Goal: Contribute content: Add original content to the website for others to see

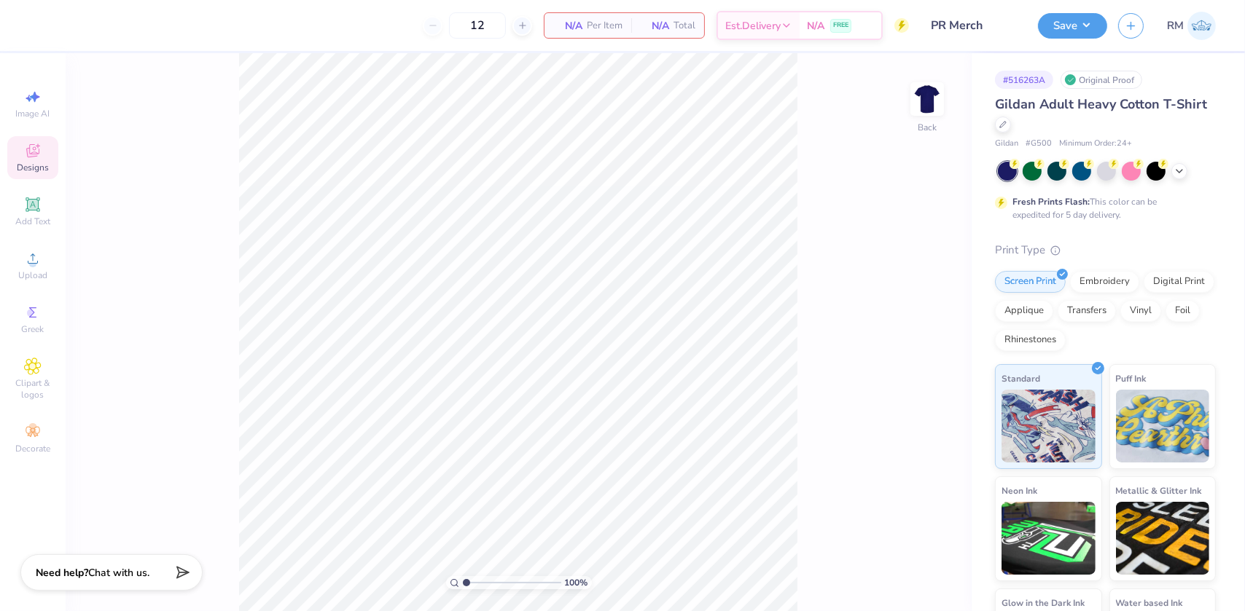
click at [24, 157] on icon at bounding box center [32, 150] width 17 height 17
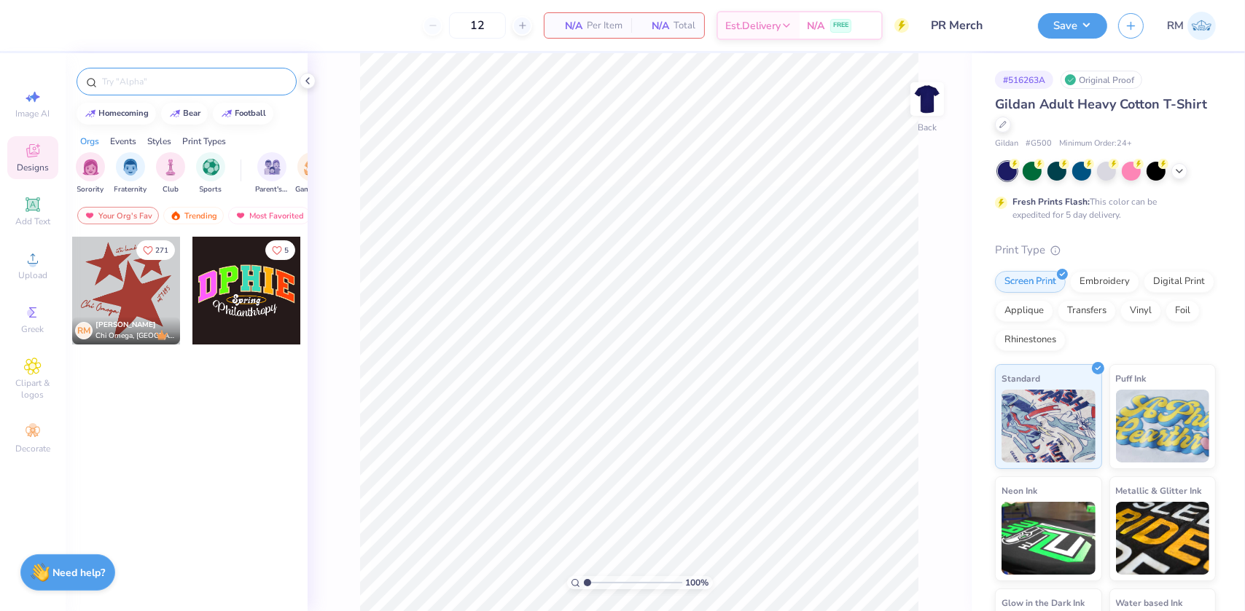
click at [168, 81] on input "text" at bounding box center [194, 81] width 187 height 15
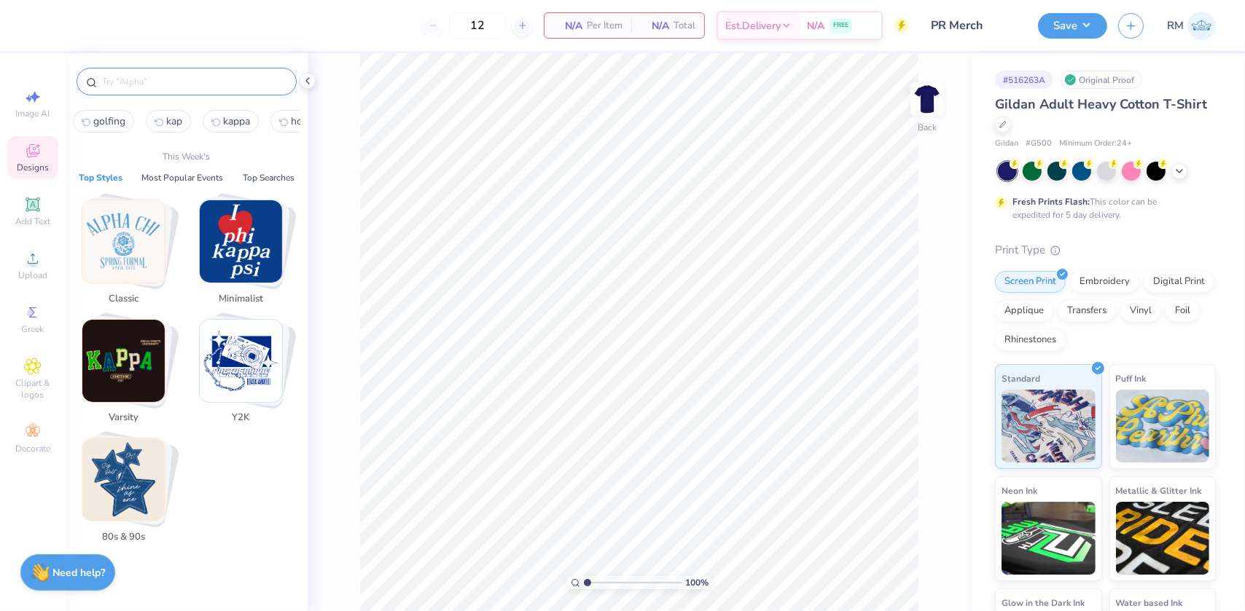
paste input "National Panhellenic Conference Vintage Lemons"
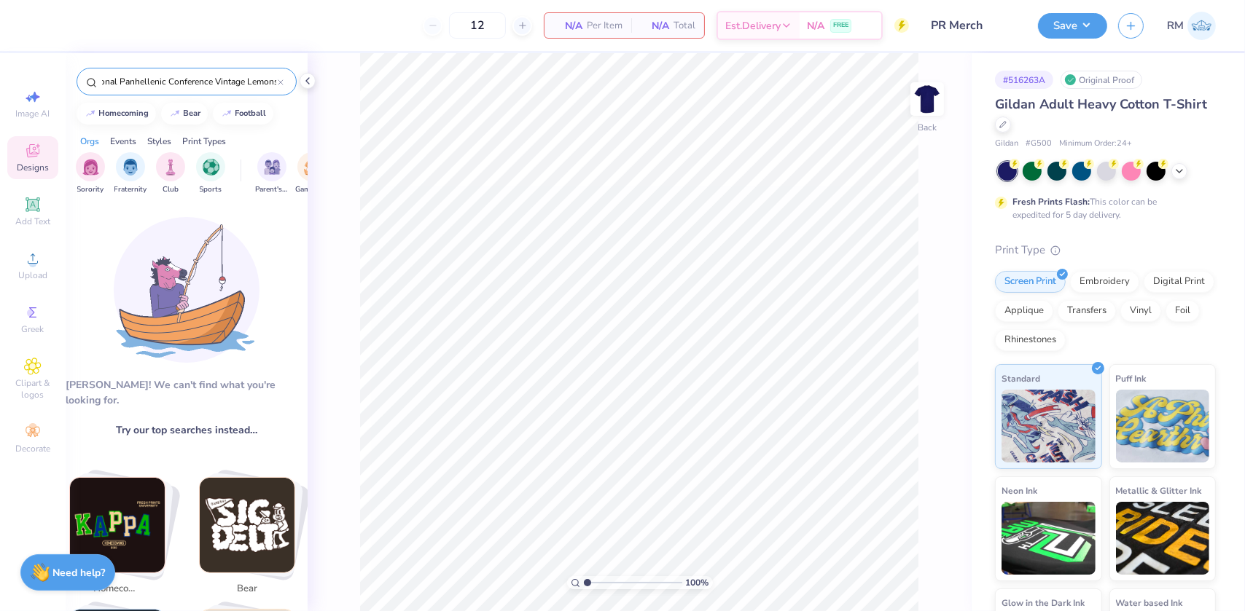
type input "National Panhellenic Conference Vintage Lemons"
click at [161, 74] on input "National Panhellenic Conference Vintage Lemons" at bounding box center [189, 81] width 177 height 15
click at [214, 81] on input "National Panhellenic Conference Vintage Lemons" at bounding box center [189, 81] width 177 height 15
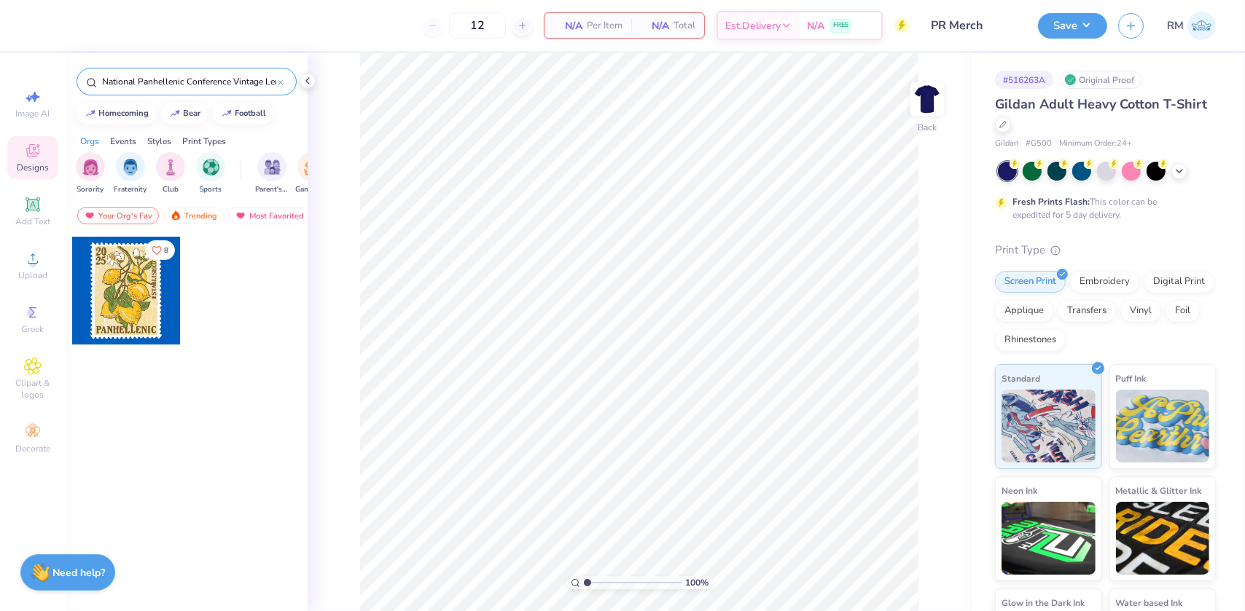
click at [72, 283] on div at bounding box center [18, 291] width 108 height 108
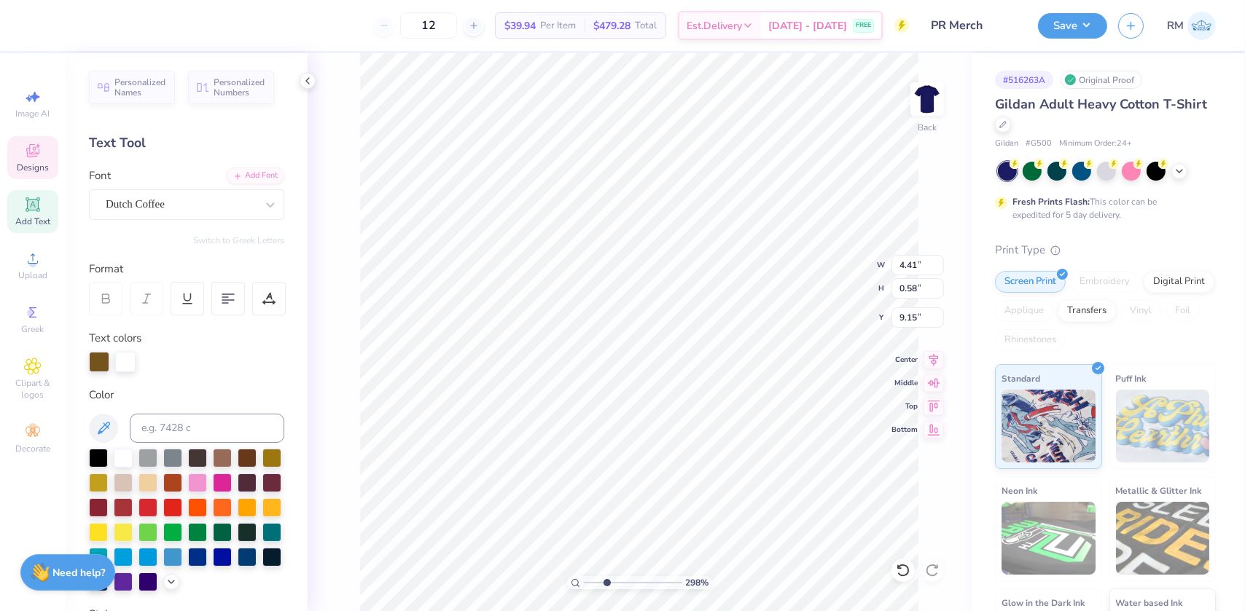
type input "2.97860445073937"
type textarea "Reveille"
type input "2.97860445073937"
type textarea "Reveille"
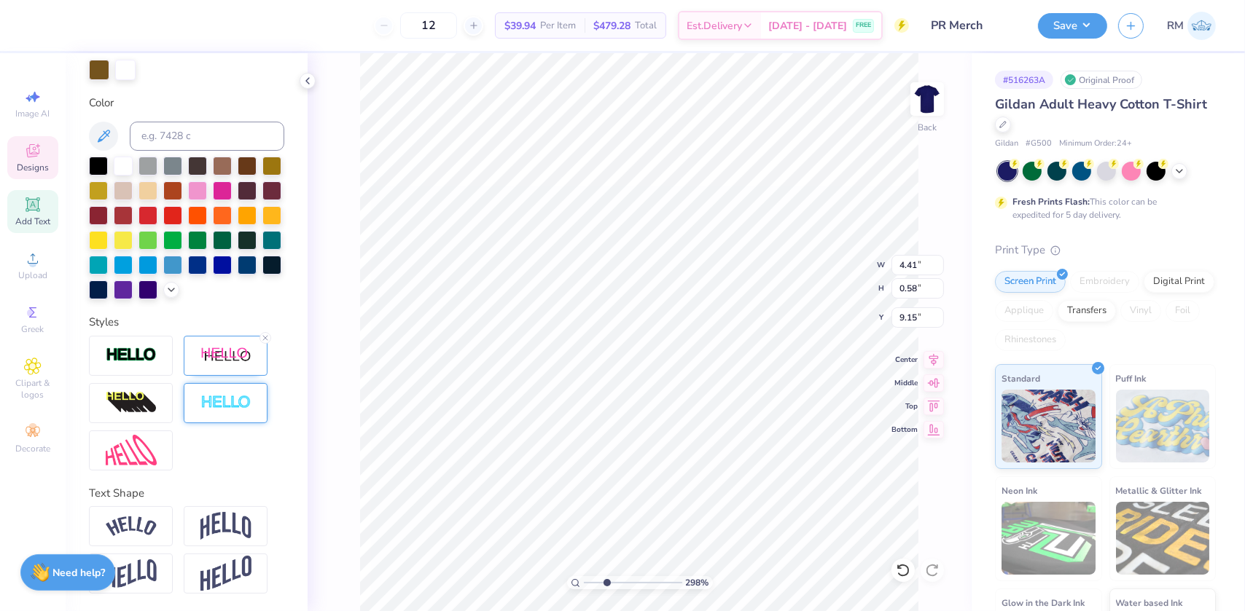
scroll to position [316, 0]
type input "2.97860445073937"
type input "3.82"
type input "0.70"
type input "9.03"
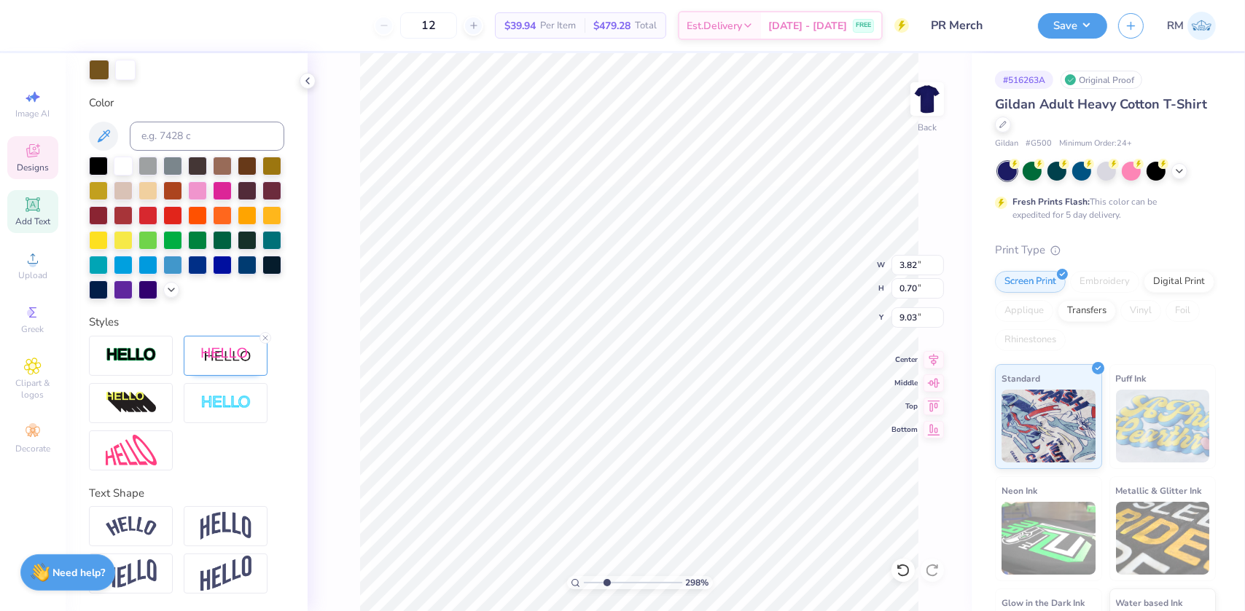
type input "2.97860445073937"
type input "4.48"
type input "0.82"
type input "8.91"
type input "2.97860445073937"
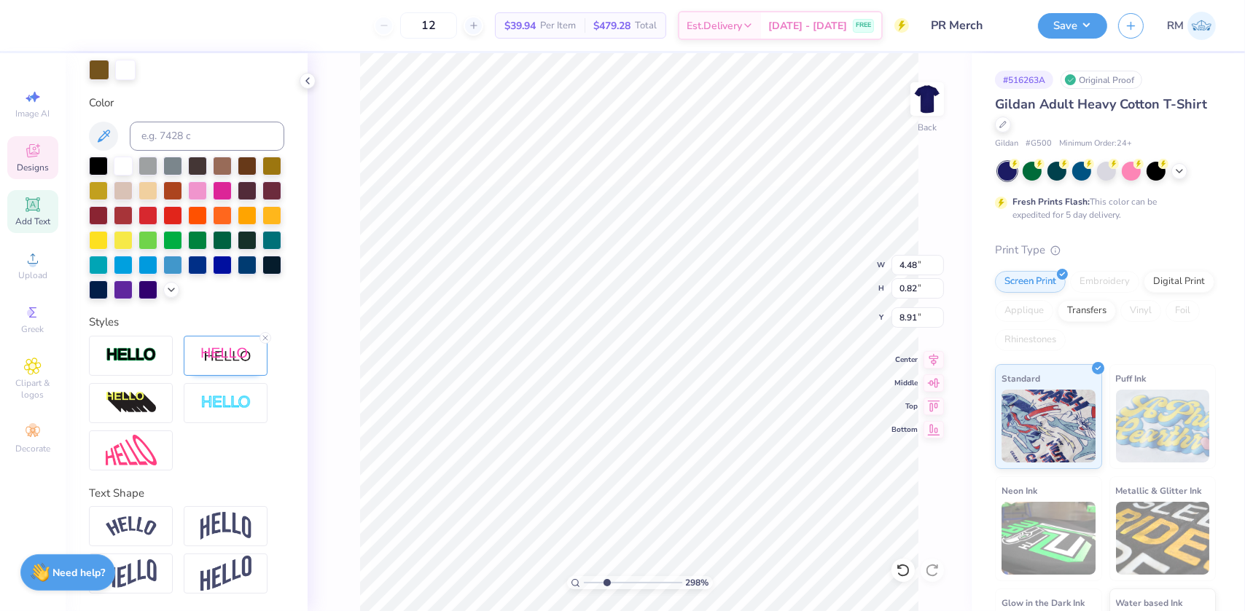
type input "0.38"
type input "3.77"
type input "3.36"
type input "2.97860445073937"
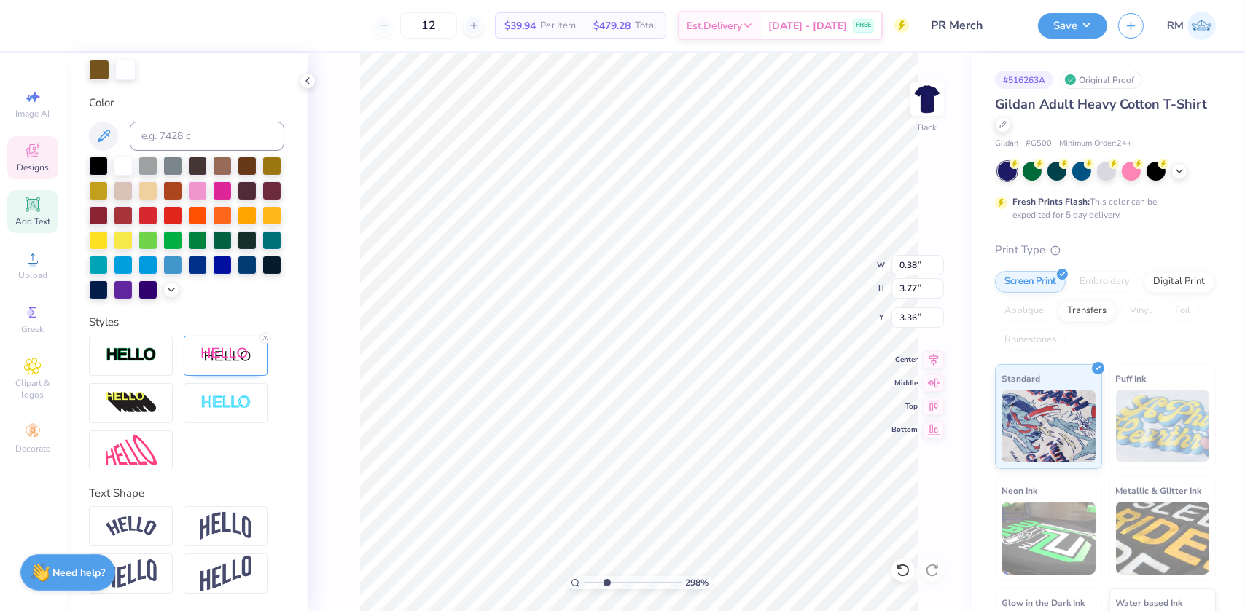
type textarea "ESTABLISHED 1992"
type input "2.97860445073937"
type textarea "ESTABLISHED 1992"
drag, startPoint x: 604, startPoint y: 580, endPoint x: 584, endPoint y: 582, distance: 19.7
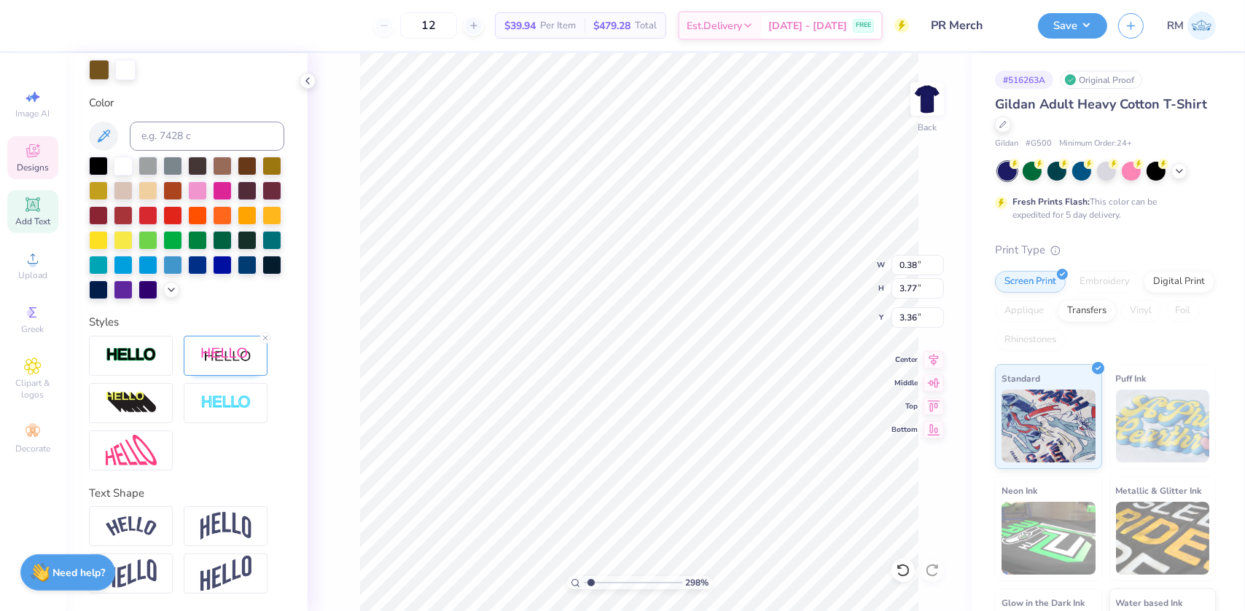
type input "1"
click at [584, 582] on input "range" at bounding box center [633, 582] width 98 height 13
click at [689, 335] on li "Duplicate" at bounding box center [722, 338] width 114 height 28
type input "12.43"
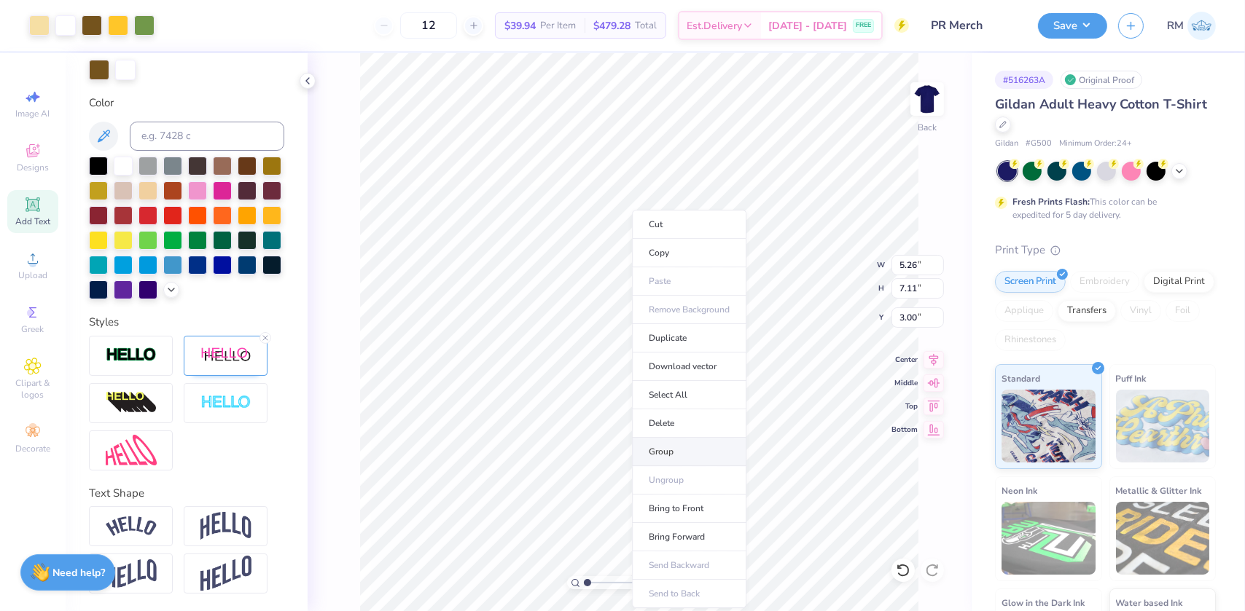
click at [672, 443] on li "Group" at bounding box center [689, 452] width 114 height 28
type input "10.25"
click at [691, 218] on li "Cut" at bounding box center [712, 224] width 114 height 29
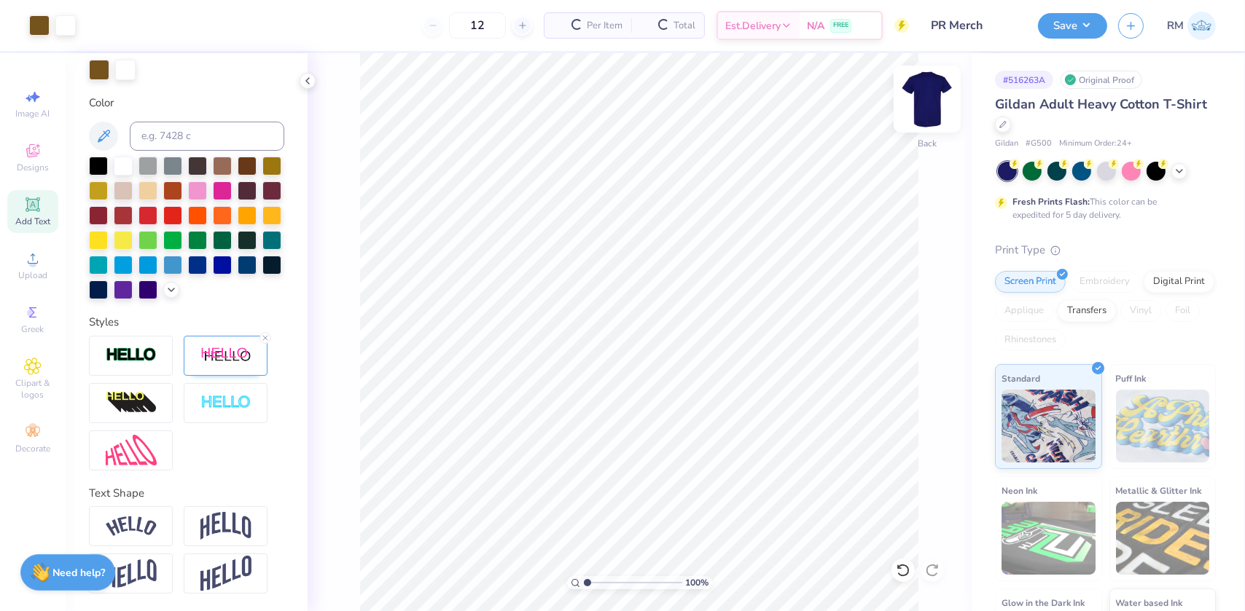
click at [926, 99] on img at bounding box center [927, 99] width 58 height 58
click at [917, 98] on img at bounding box center [927, 99] width 58 height 58
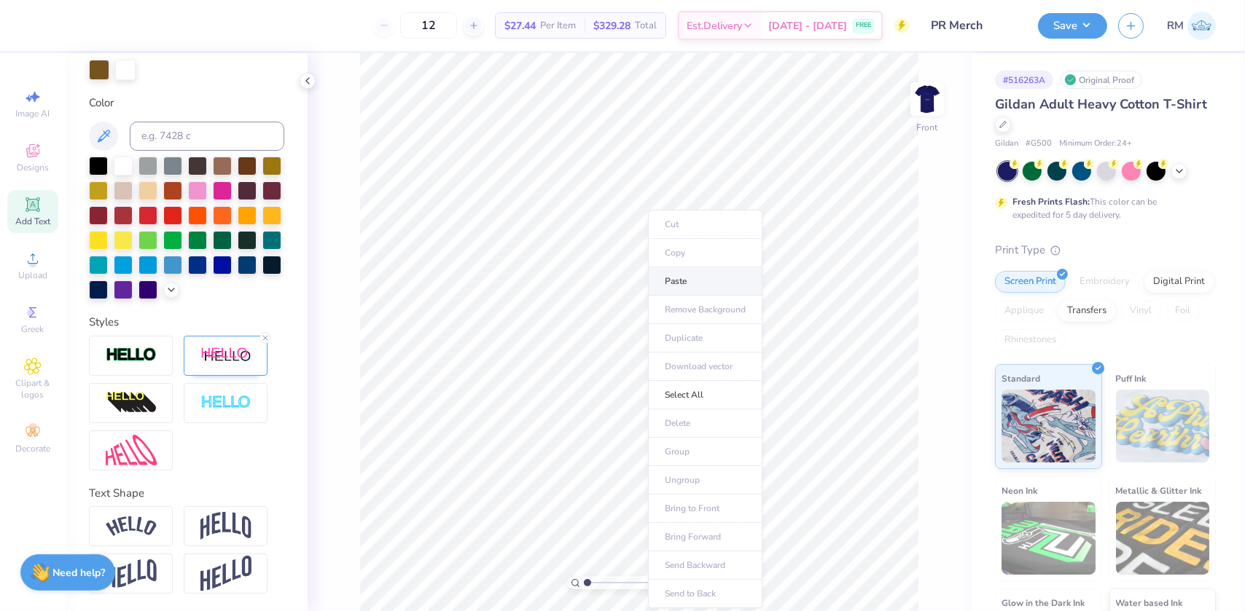
click at [678, 281] on li "Paste" at bounding box center [705, 281] width 114 height 28
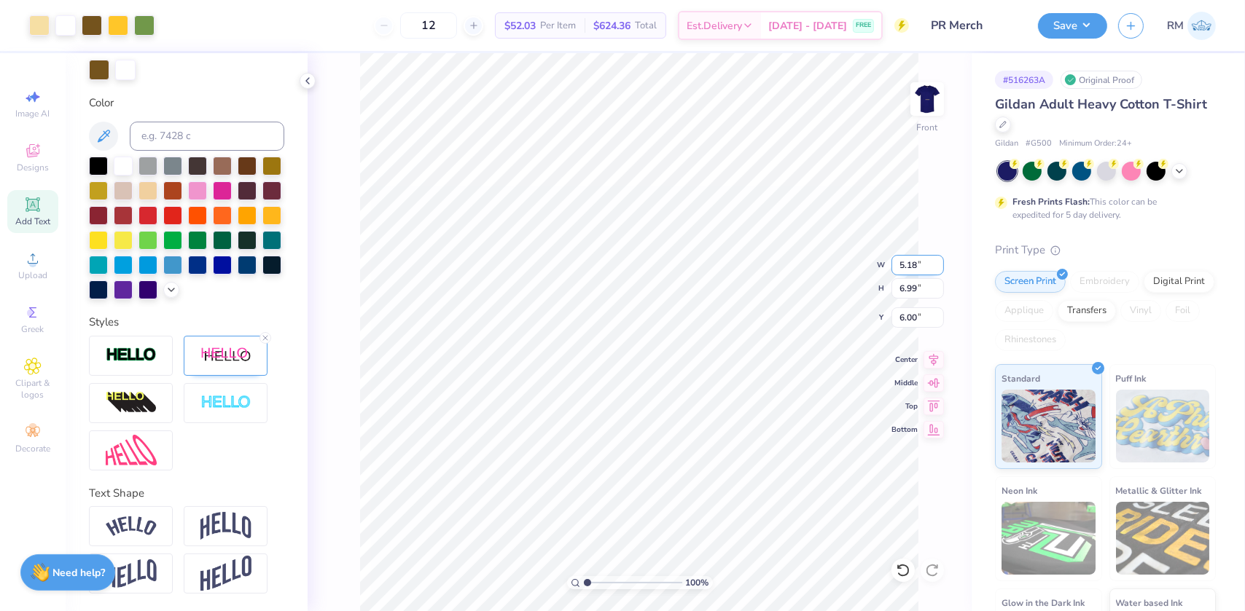
click at [901, 262] on input "5.18" at bounding box center [917, 265] width 52 height 20
type input "10.00"
type input "13.51"
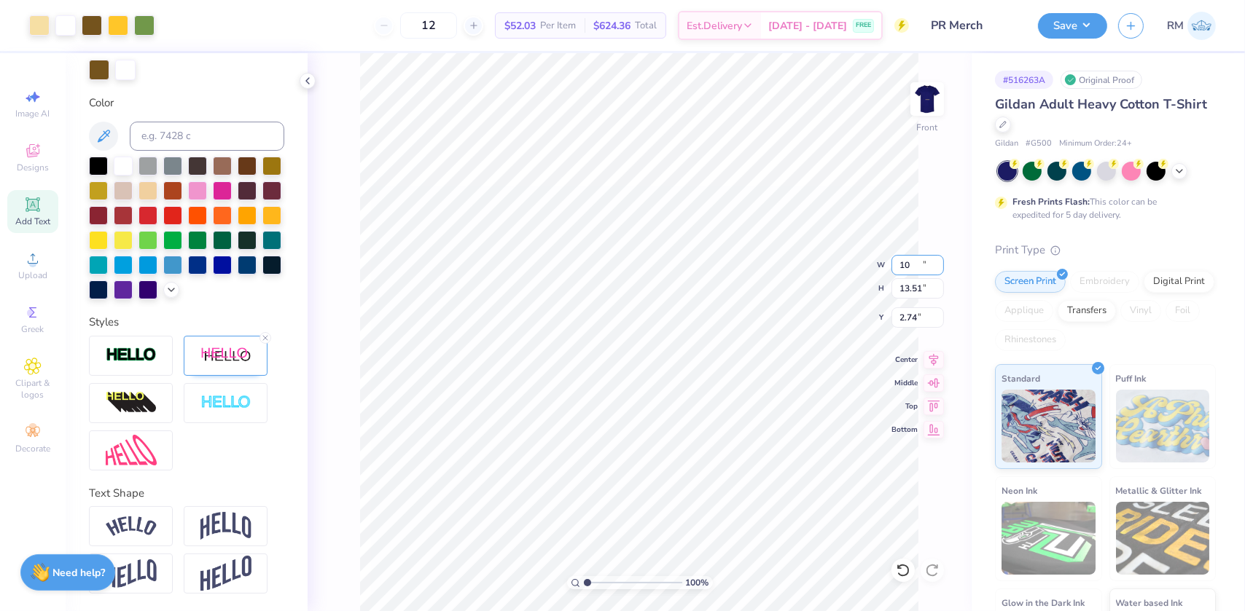
type input "2.74"
click at [912, 267] on input "10.00" at bounding box center [917, 265] width 52 height 20
type input "9.00"
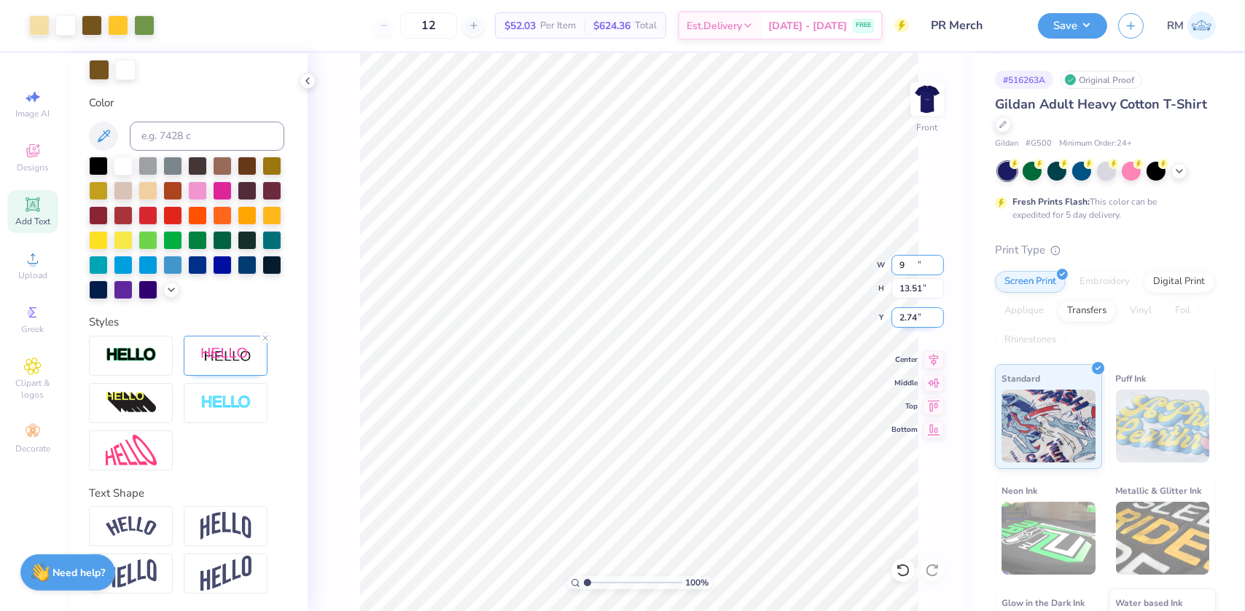
type input "12.16"
click at [910, 318] on input "3.42" at bounding box center [917, 318] width 52 height 20
type input "3.00"
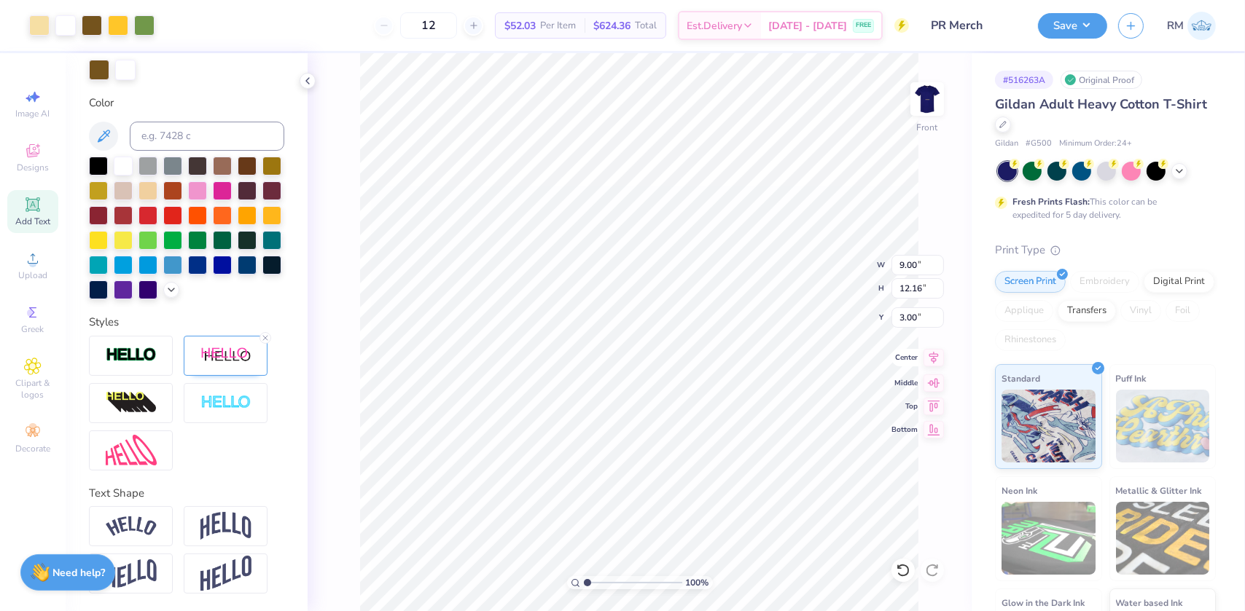
click at [934, 358] on icon at bounding box center [933, 357] width 9 height 12
click at [935, 100] on img at bounding box center [927, 99] width 58 height 58
type input "1.43881275127245"
type input "3.82"
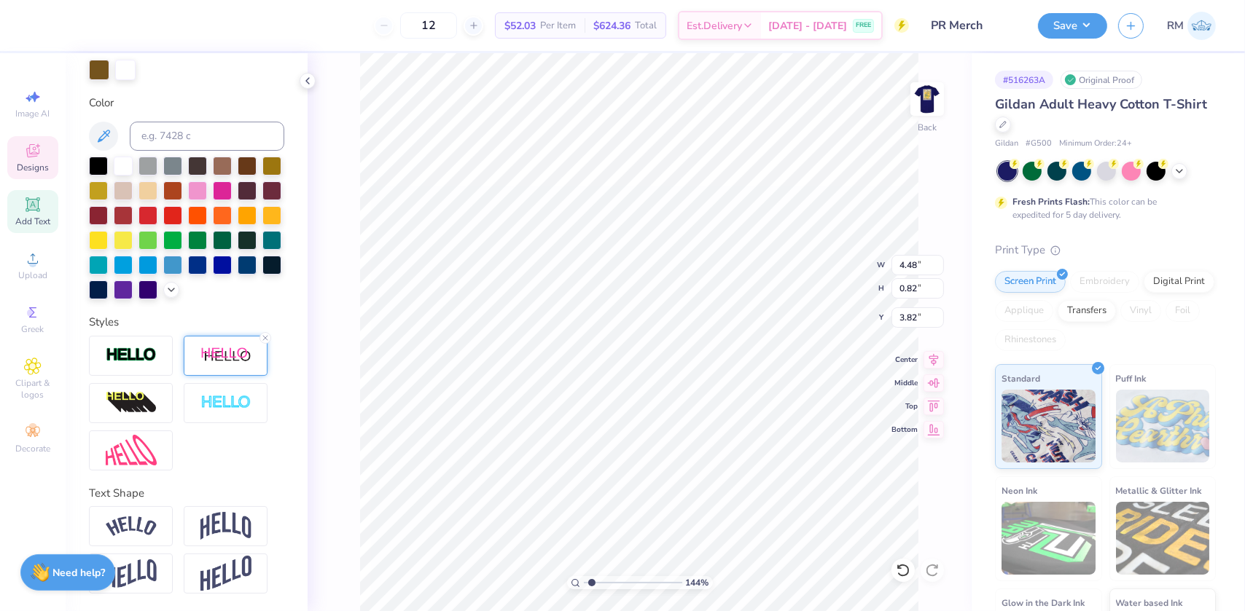
click at [214, 354] on img at bounding box center [225, 356] width 51 height 18
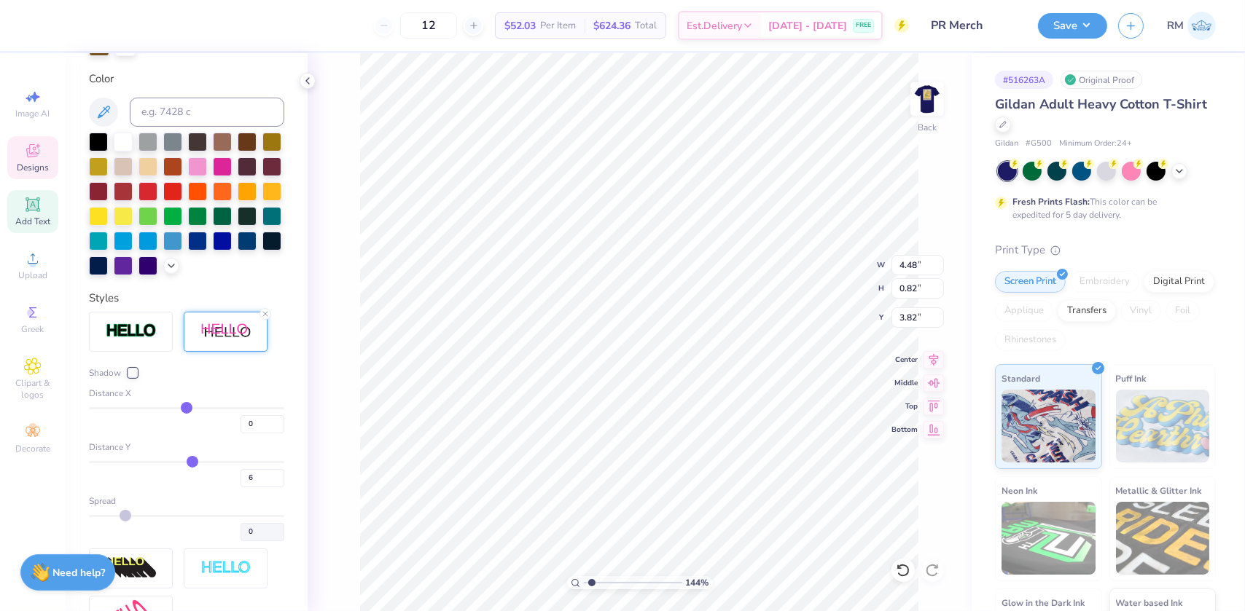
click at [136, 378] on div at bounding box center [132, 373] width 9 height 9
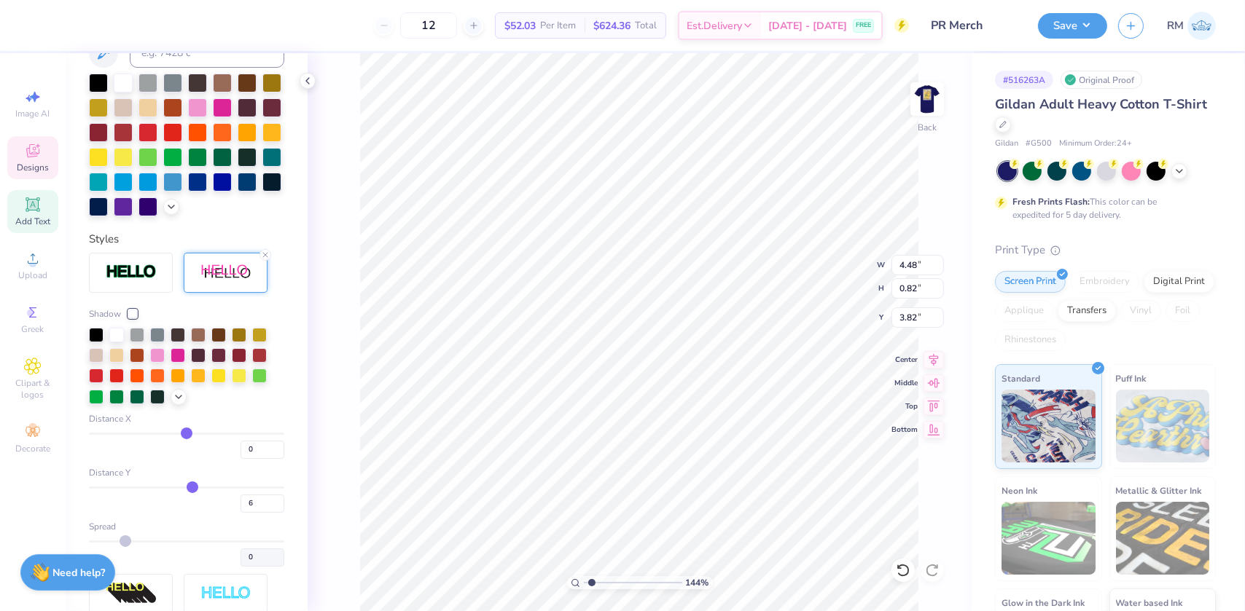
scroll to position [449, 0]
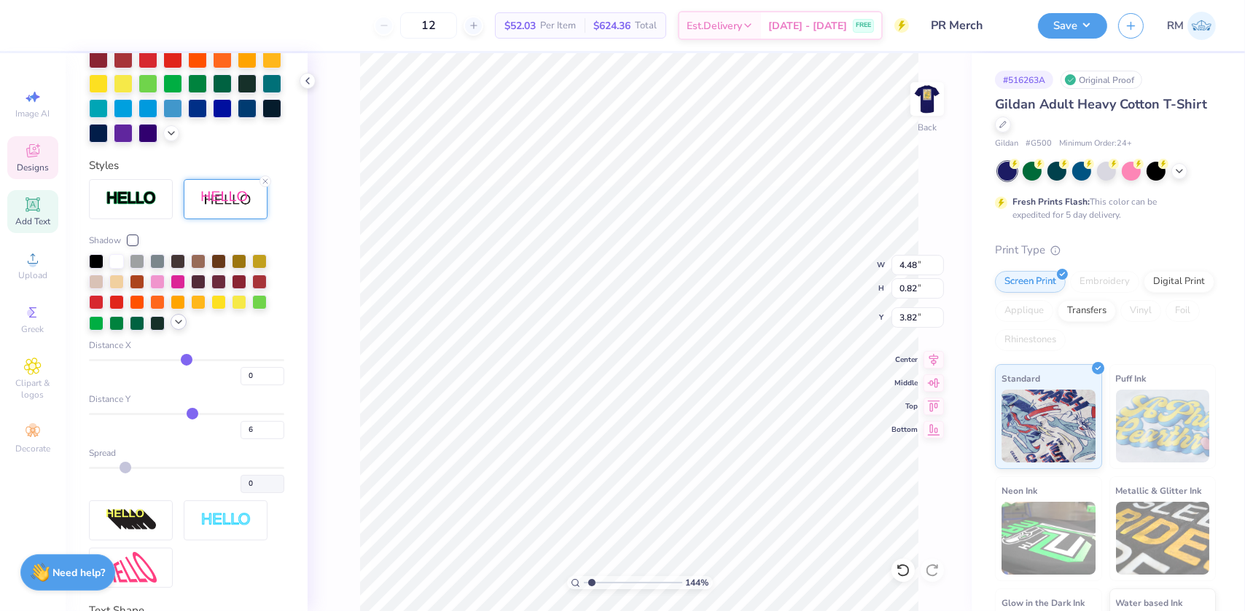
click at [176, 324] on polyline at bounding box center [179, 322] width 6 height 3
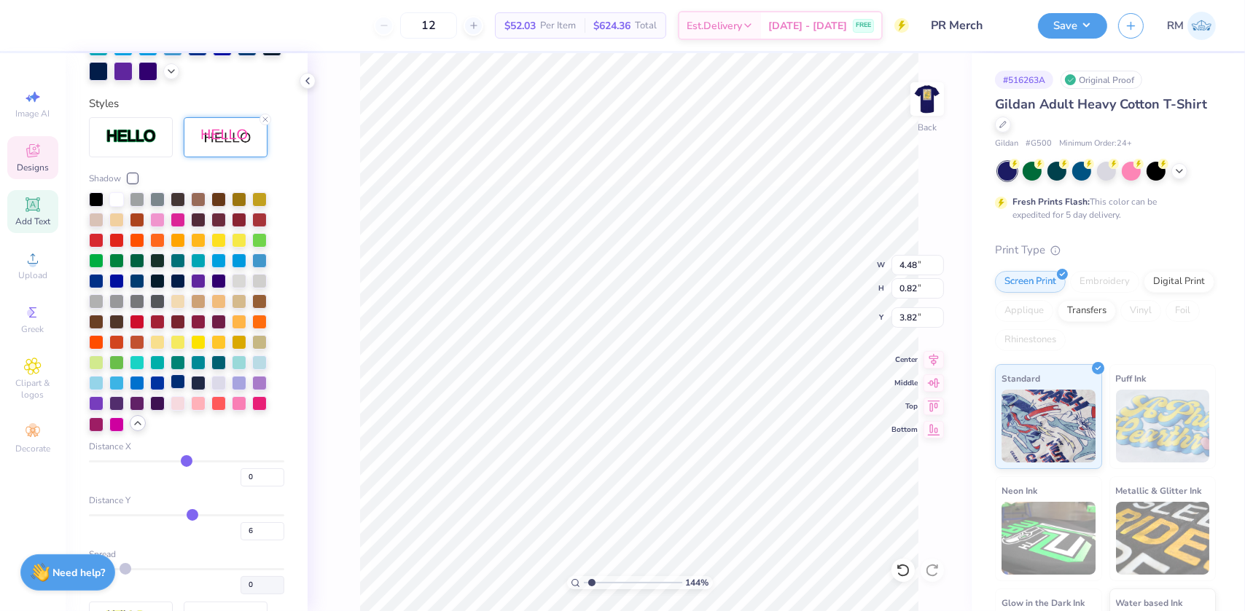
scroll to position [515, 0]
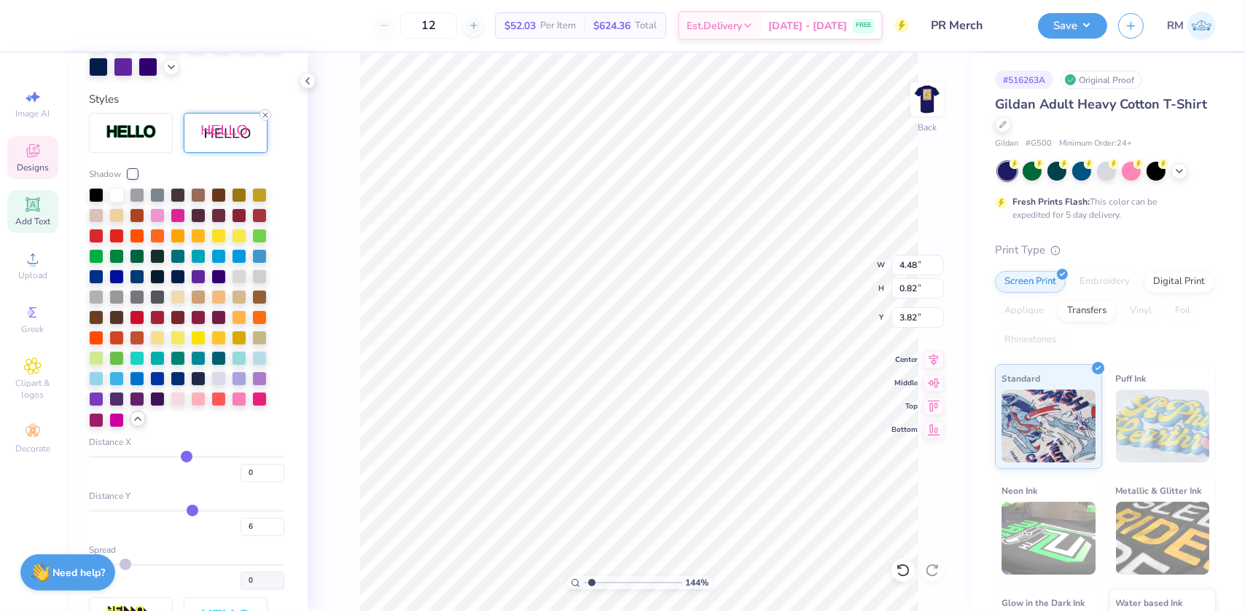
click at [262, 120] on icon at bounding box center [265, 115] width 9 height 9
type input "1.43881275127245"
type input "0.78"
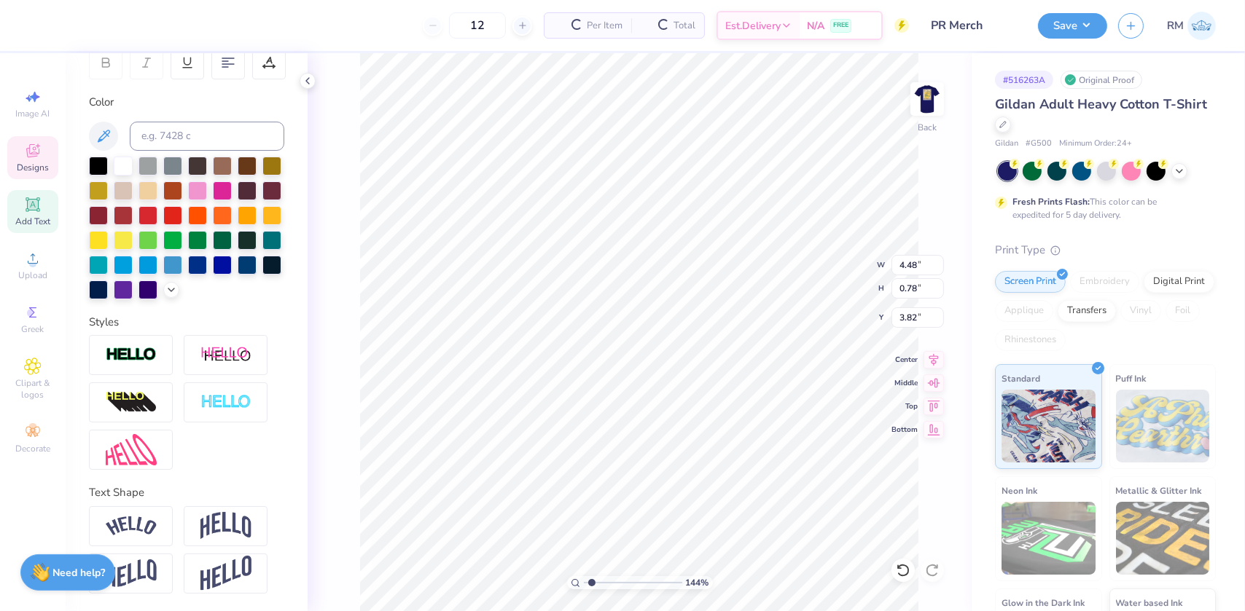
scroll to position [259, 0]
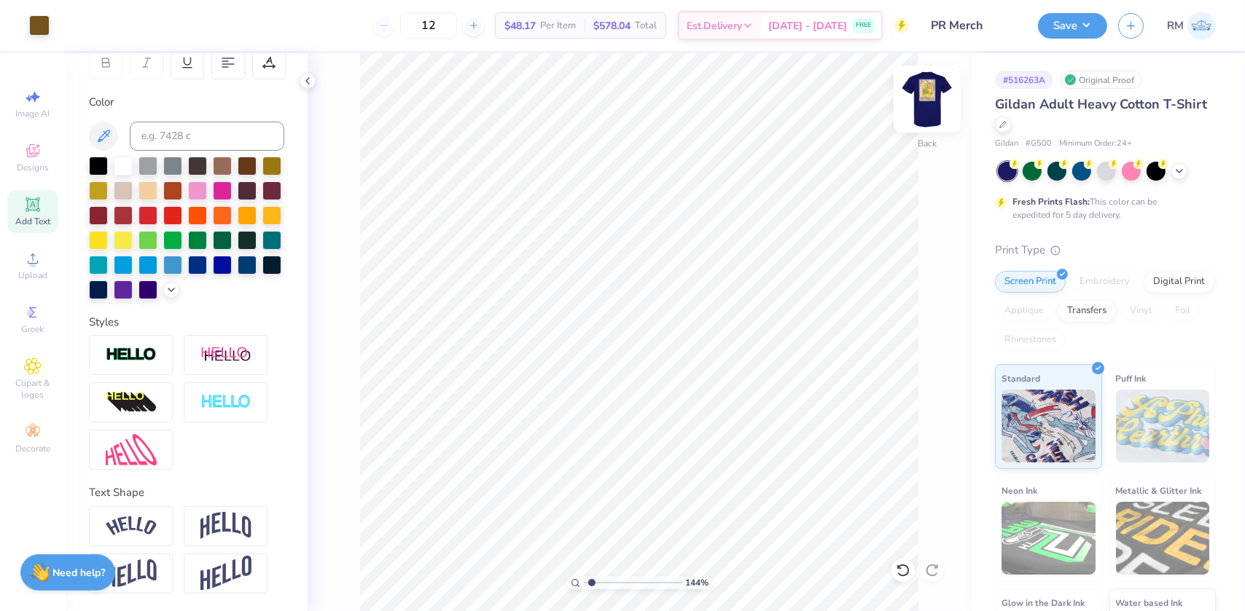
click at [930, 85] on img at bounding box center [927, 99] width 58 height 58
click at [921, 95] on img at bounding box center [927, 99] width 58 height 58
type input "1.43881275127245"
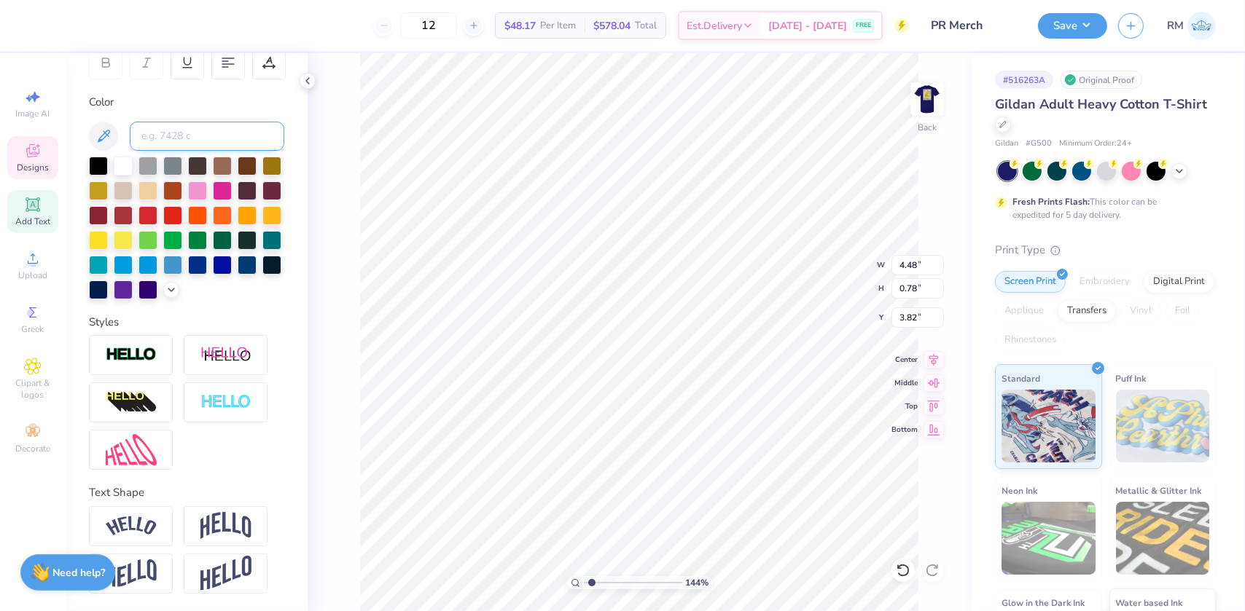
click at [165, 122] on input at bounding box center [207, 136] width 155 height 29
type input "7401v c"
click at [169, 122] on input "7401v c" at bounding box center [207, 136] width 155 height 29
type input "1.43881275127245"
click at [911, 259] on input "4.48" at bounding box center [917, 265] width 52 height 20
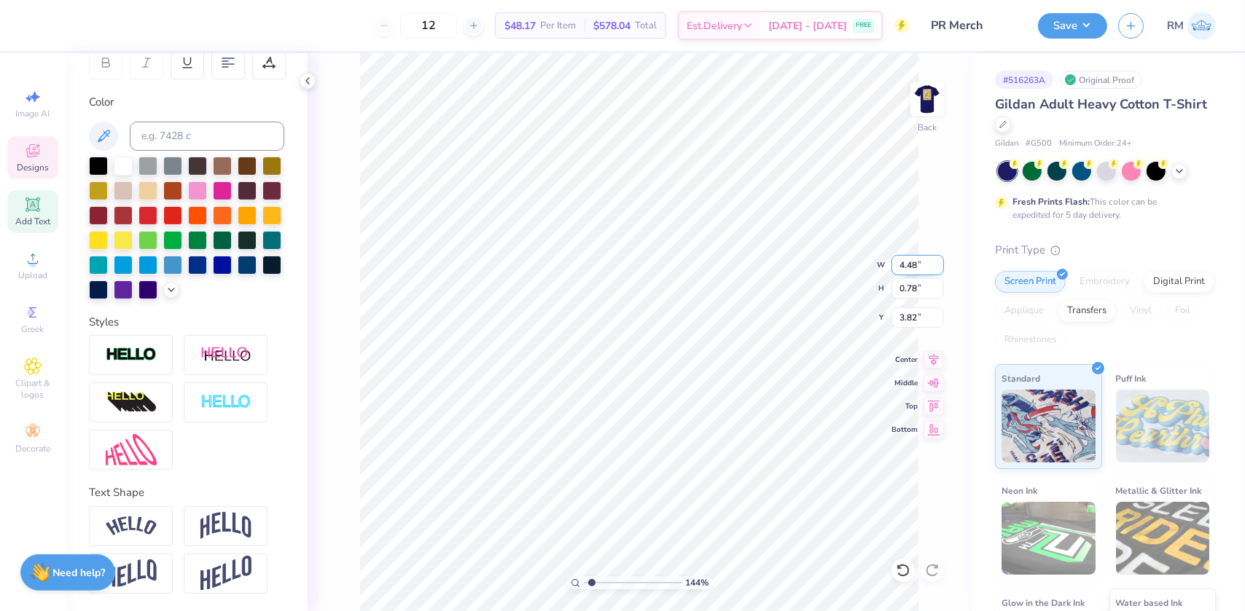
click at [911, 259] on input "4.48" at bounding box center [917, 265] width 52 height 20
type input "4"
type input "1.43881275127245"
type input "4.00"
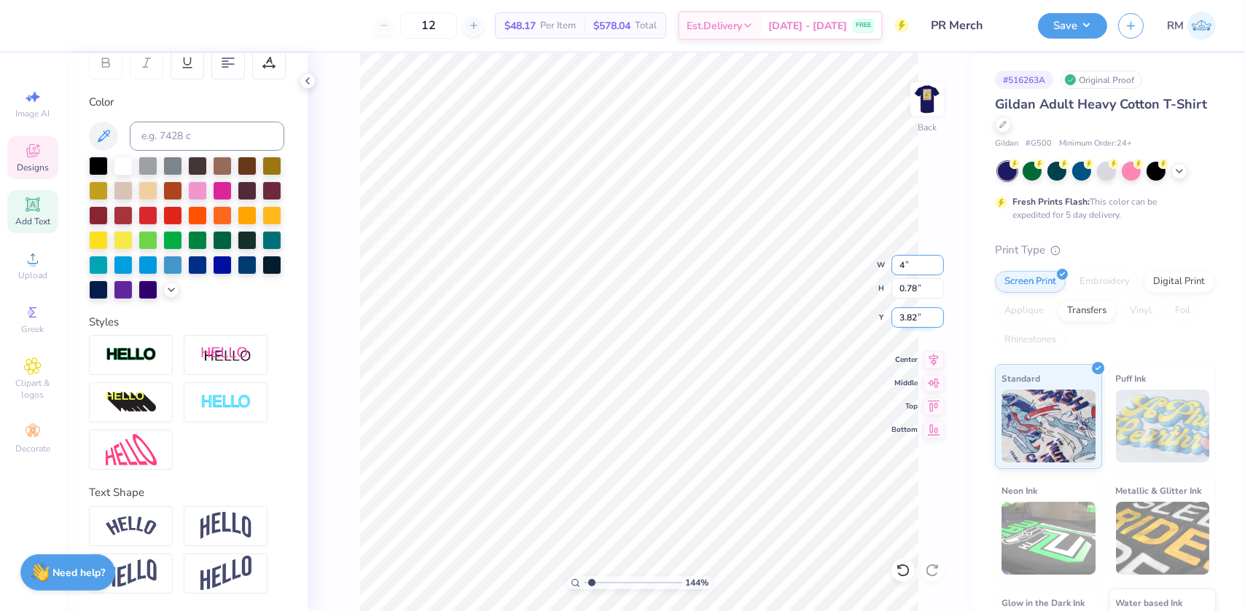
type input "0.69"
click at [904, 316] on input "3.86" at bounding box center [917, 318] width 52 height 20
type input "3"
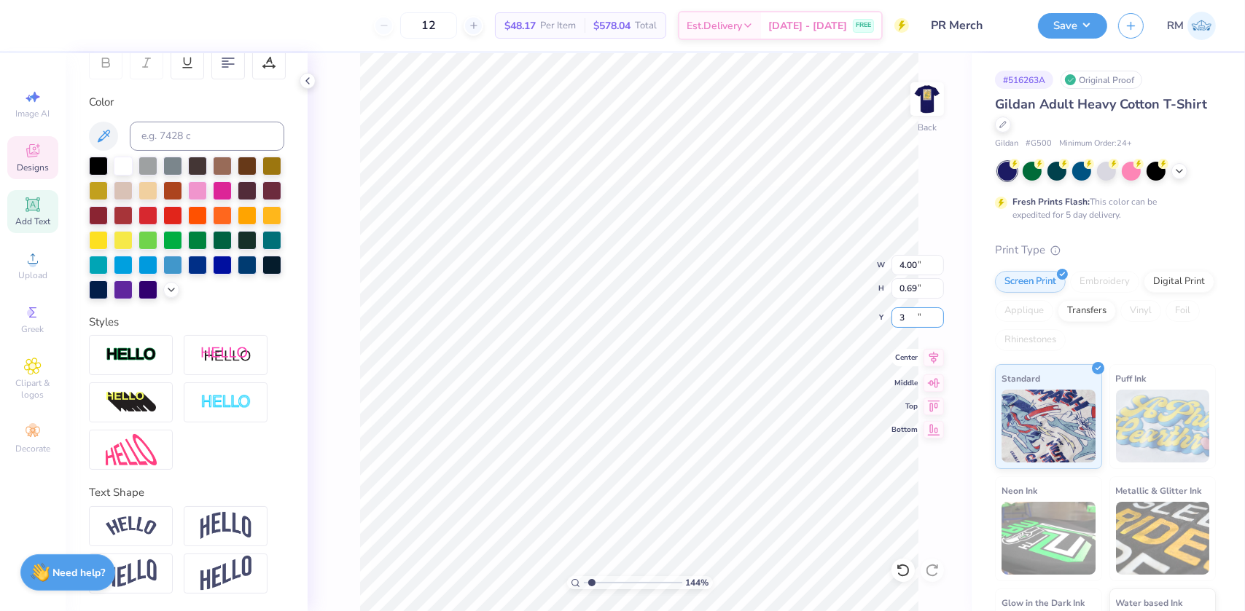
type input "1.43881275127245"
type input "3.00"
type input "1"
click at [584, 583] on input "range" at bounding box center [633, 582] width 98 height 13
click at [917, 100] on img at bounding box center [927, 99] width 58 height 58
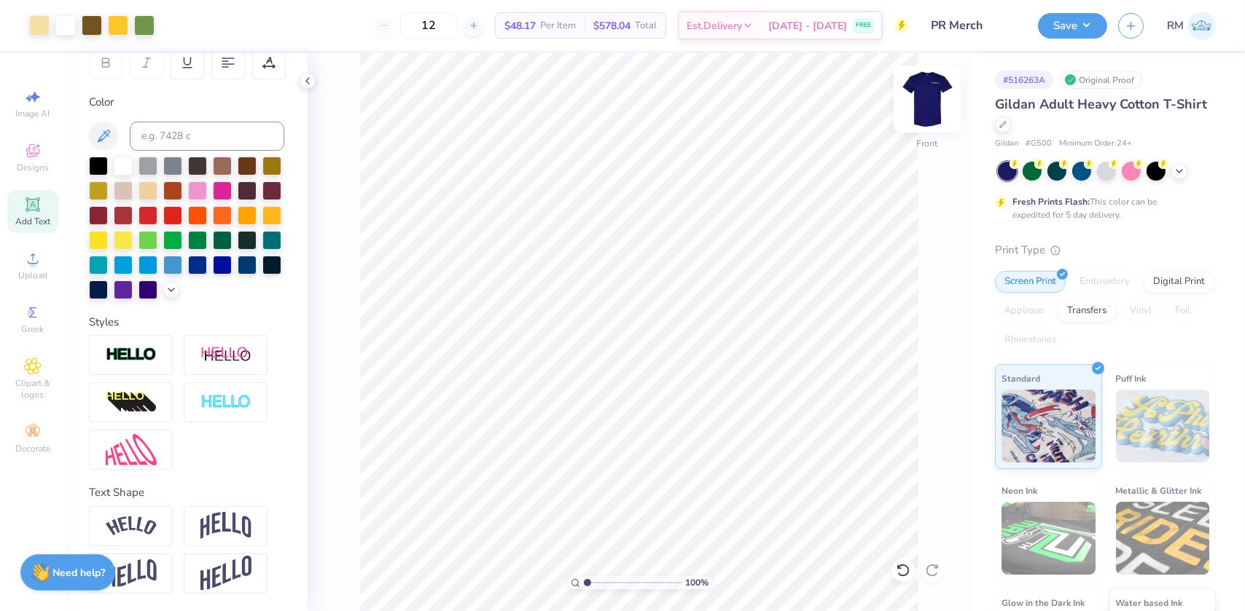
click at [926, 101] on img at bounding box center [927, 99] width 58 height 58
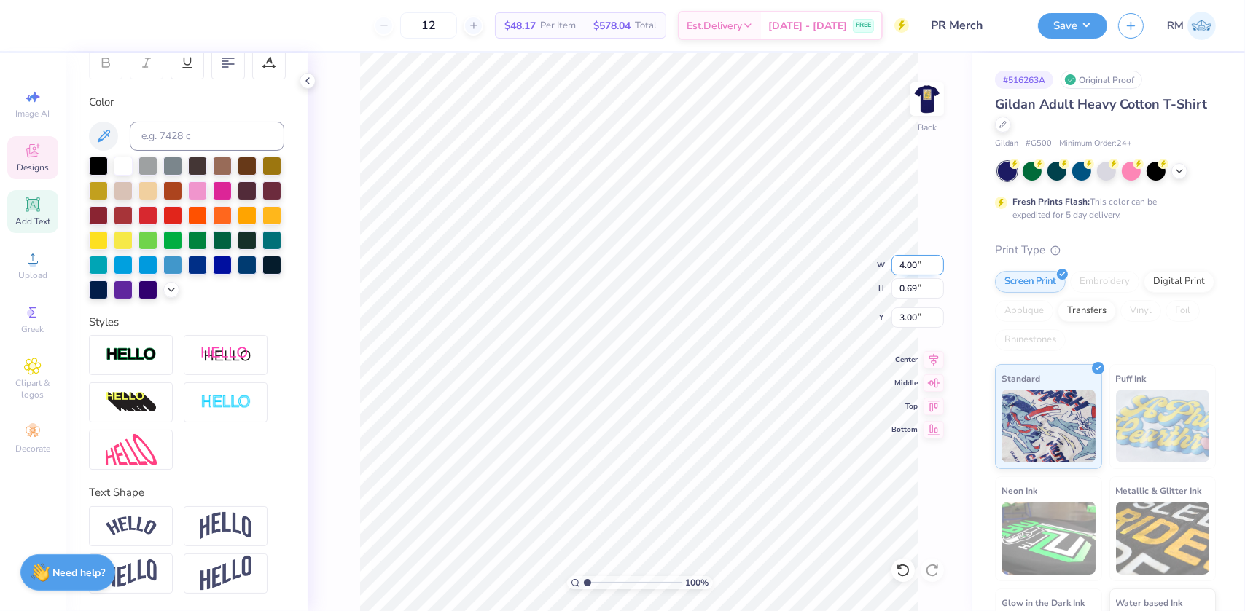
click at [905, 257] on input "4.00" at bounding box center [917, 265] width 52 height 20
type input "10.00"
type input "1.74"
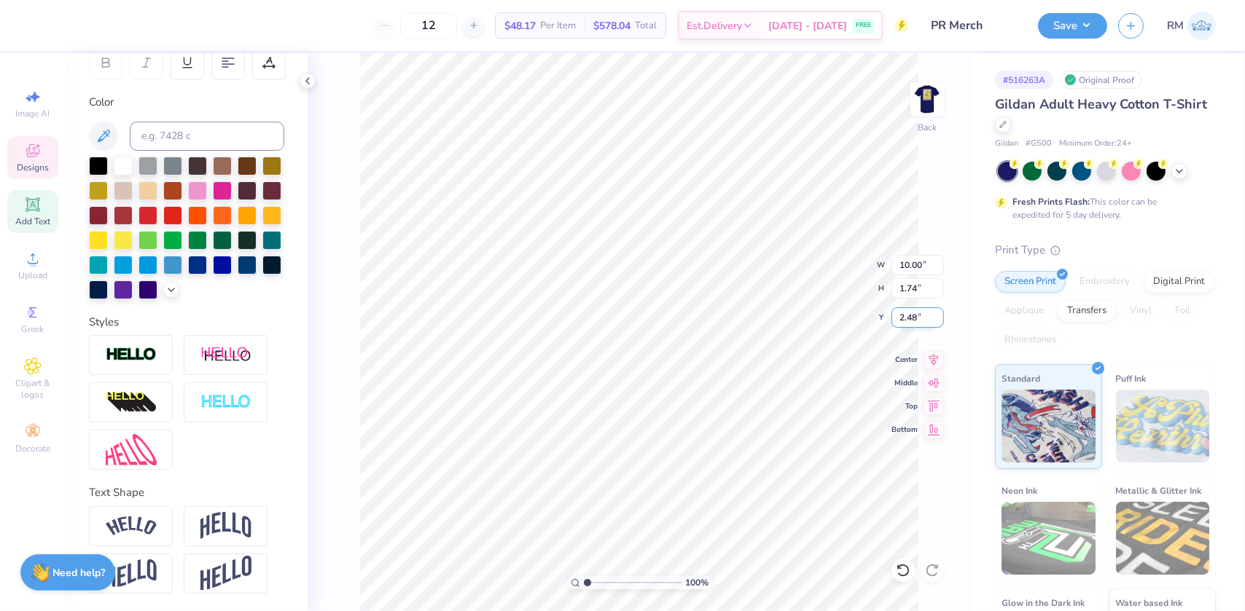
click at [904, 320] on input "2.48" at bounding box center [917, 318] width 52 height 20
type input "3.00"
click at [931, 359] on icon at bounding box center [933, 357] width 9 height 12
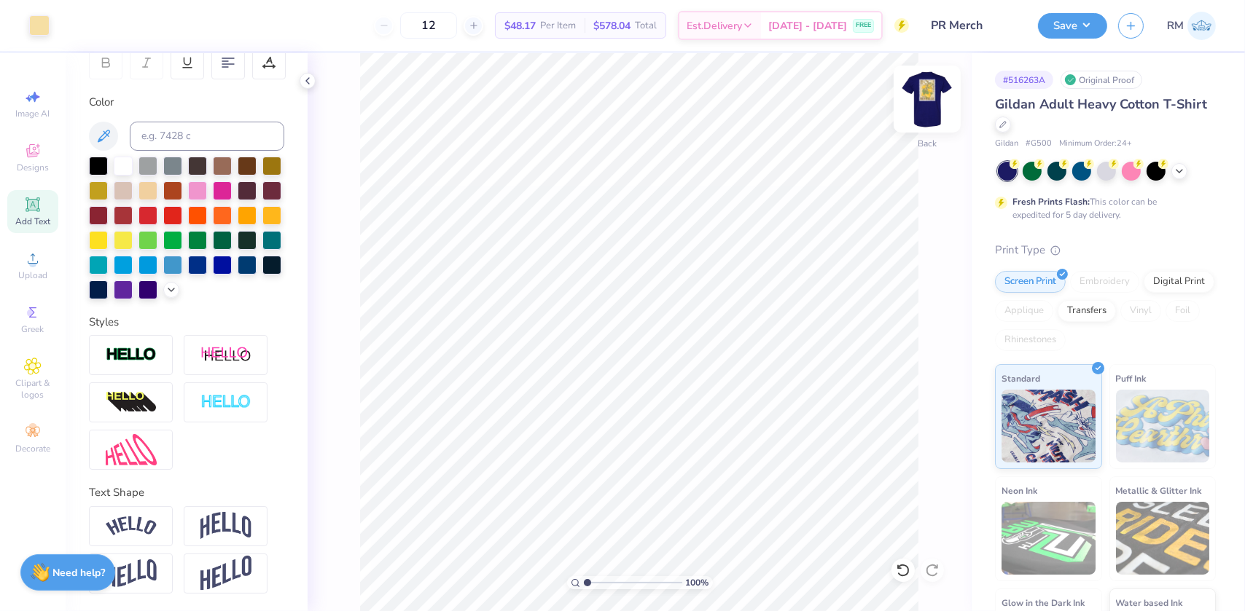
click at [933, 86] on img at bounding box center [927, 99] width 58 height 58
drag, startPoint x: 926, startPoint y: 114, endPoint x: 188, endPoint y: 106, distance: 738.3
click at [927, 114] on img at bounding box center [926, 99] width 29 height 29
click at [183, 122] on input at bounding box center [207, 136] width 155 height 29
type input "7552"
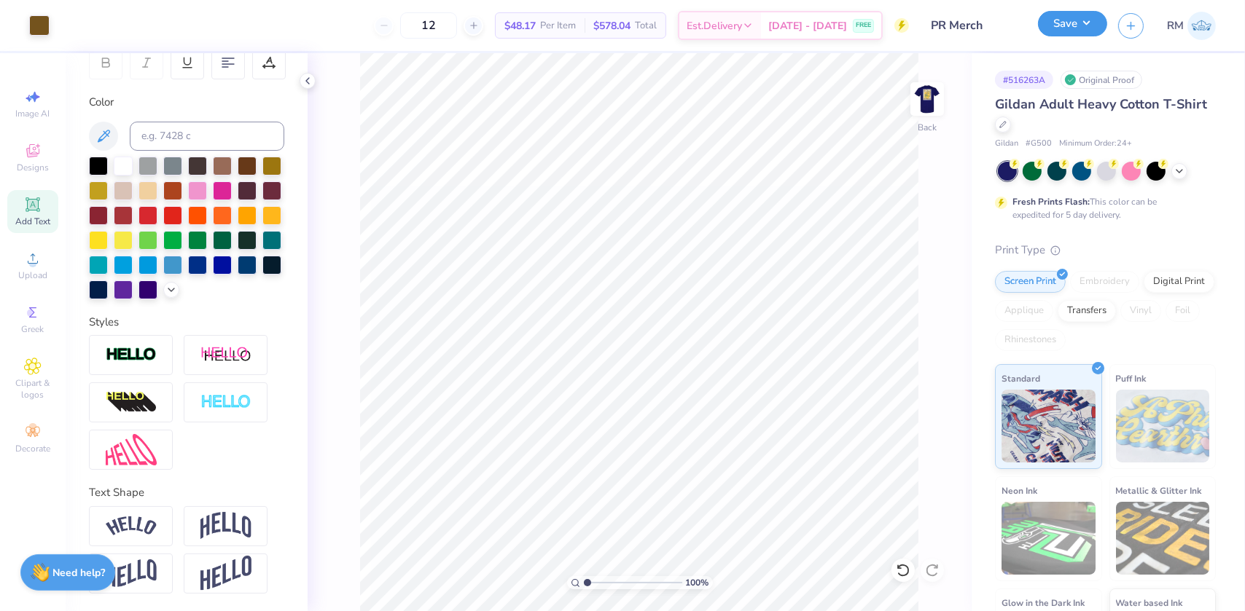
click at [1060, 16] on button "Save" at bounding box center [1072, 24] width 69 height 26
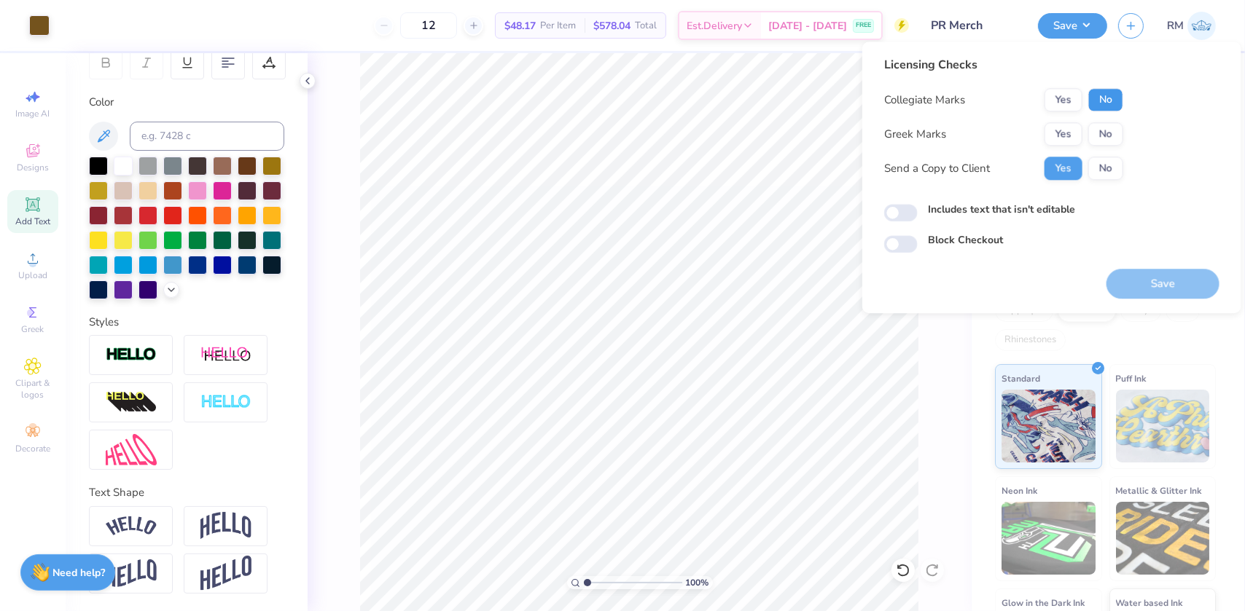
click at [1108, 95] on button "No" at bounding box center [1105, 99] width 35 height 23
click at [1106, 138] on button "No" at bounding box center [1105, 133] width 35 height 23
click at [1148, 285] on button "Save" at bounding box center [1162, 284] width 113 height 30
